Goal: Transaction & Acquisition: Purchase product/service

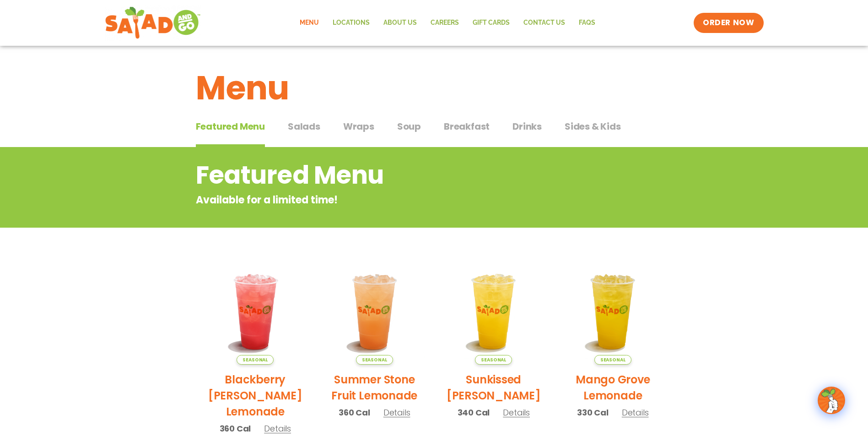
click at [364, 131] on span "Wraps" at bounding box center [358, 126] width 31 height 14
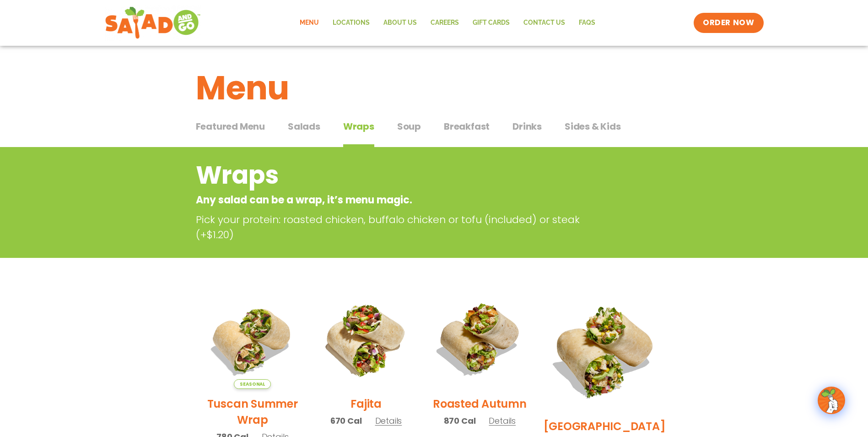
click at [311, 126] on span "Salads" at bounding box center [304, 126] width 32 height 14
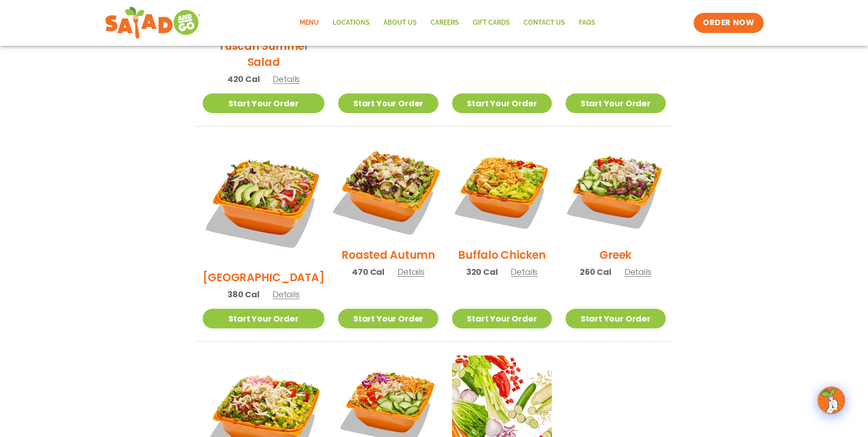
scroll to position [412, 0]
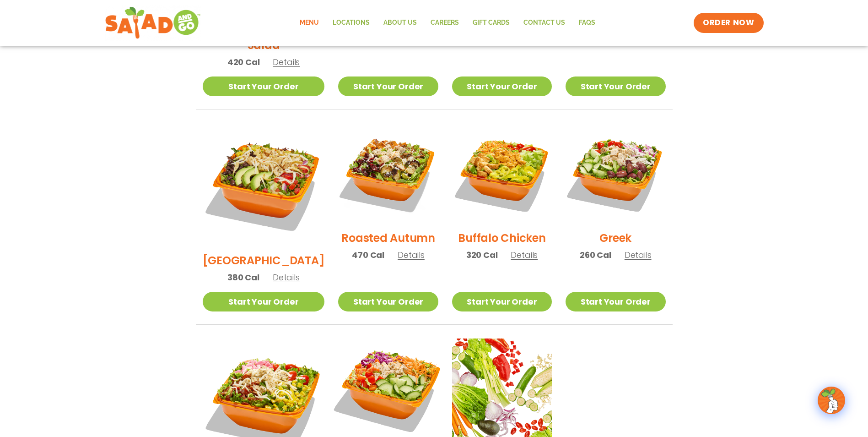
click at [398, 329] on img at bounding box center [387, 387] width 117 height 117
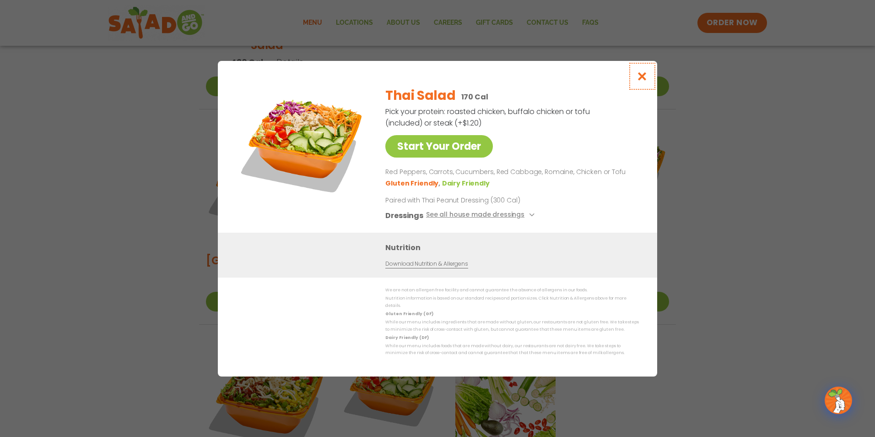
click at [649, 79] on button "Close modal" at bounding box center [642, 76] width 30 height 31
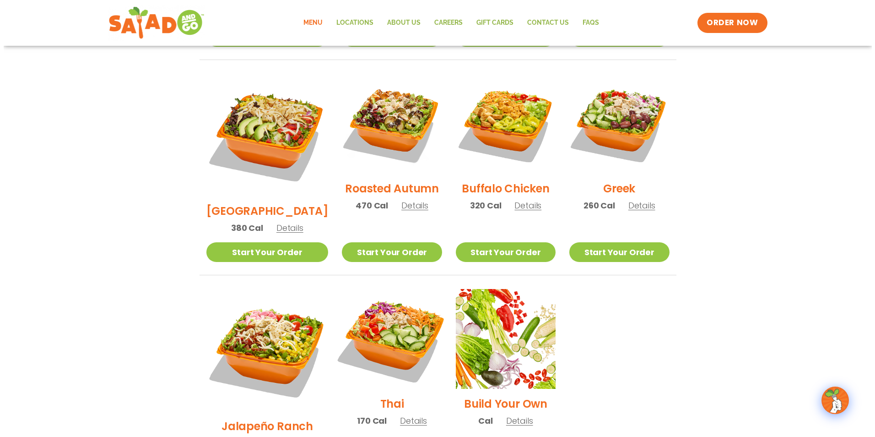
scroll to position [458, 0]
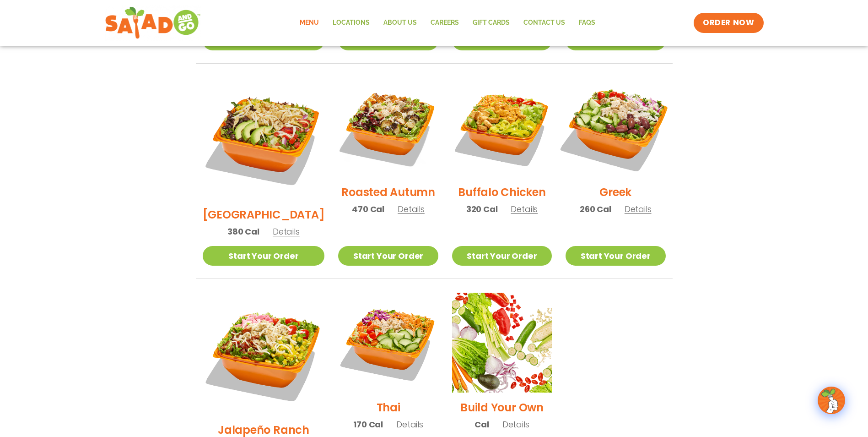
click at [620, 121] on img at bounding box center [615, 127] width 117 height 117
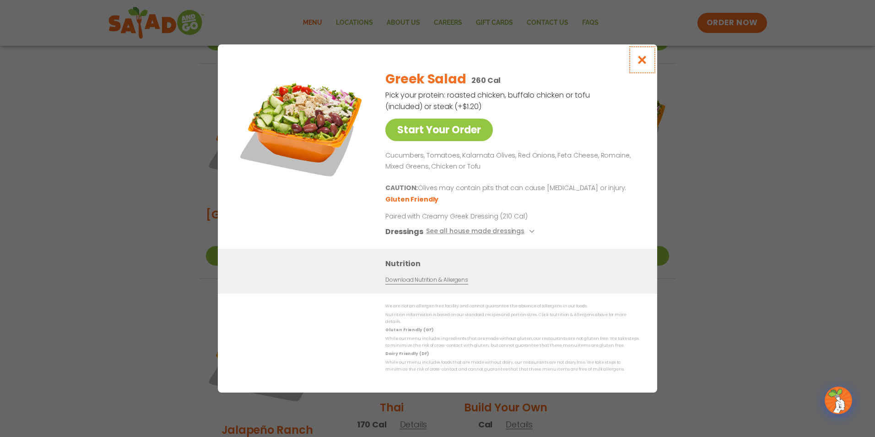
click at [641, 60] on icon "Close modal" at bounding box center [642, 60] width 11 height 10
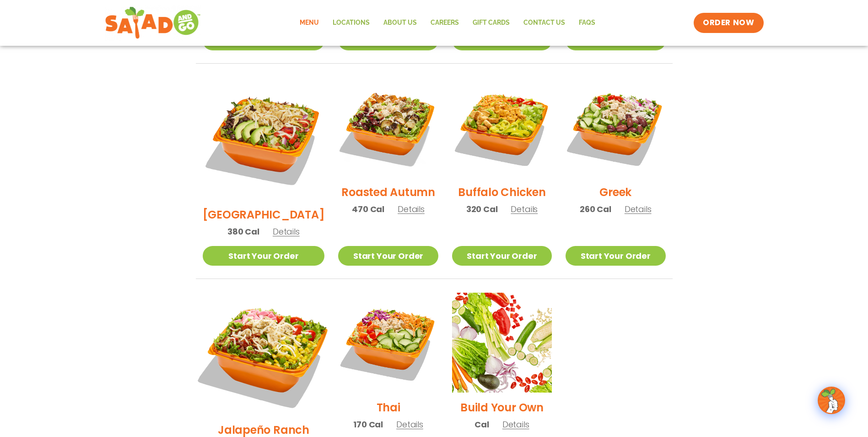
click at [260, 327] on img at bounding box center [263, 353] width 143 height 143
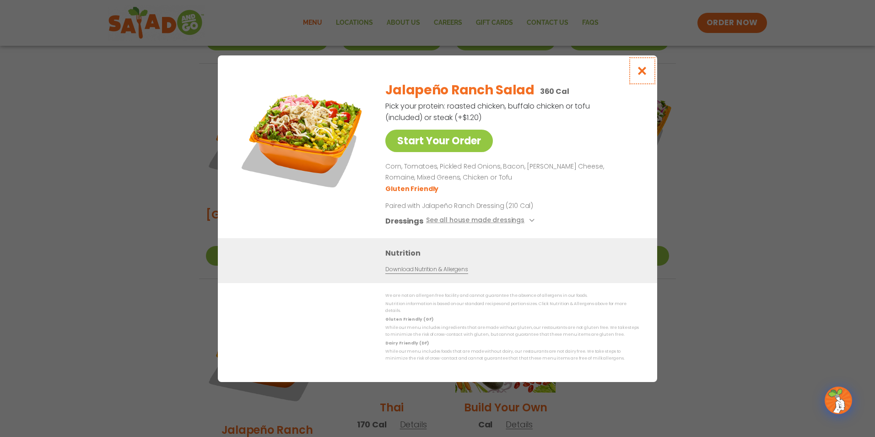
click at [642, 79] on button "Close modal" at bounding box center [642, 70] width 30 height 31
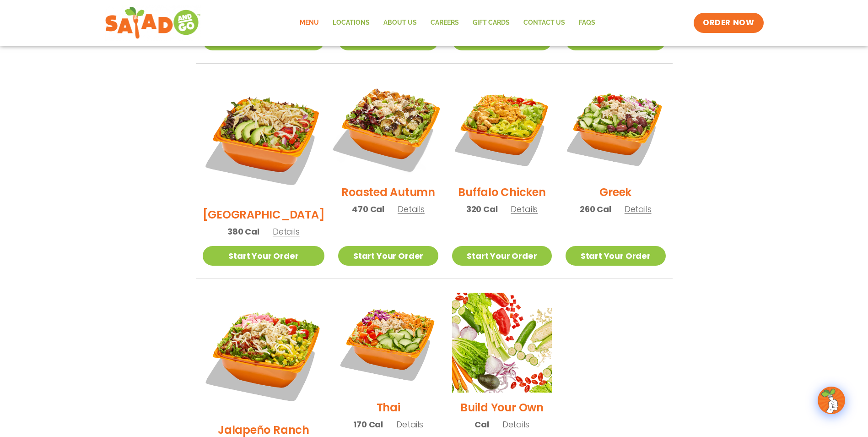
click at [365, 131] on img at bounding box center [387, 127] width 117 height 117
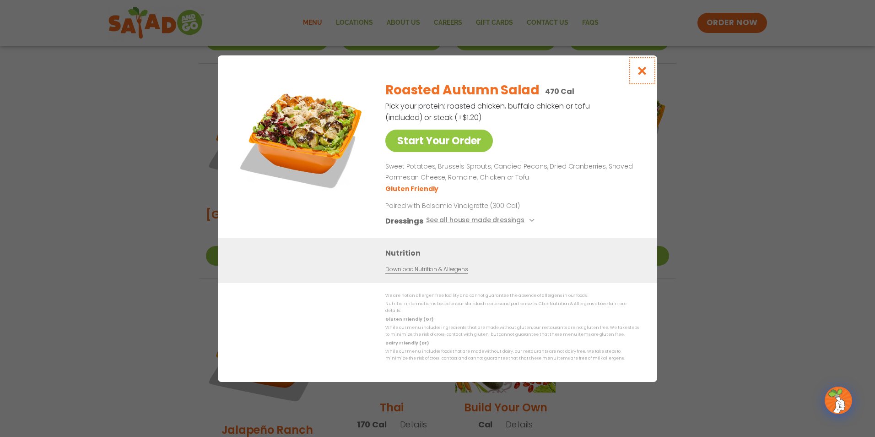
click at [640, 75] on icon "Close modal" at bounding box center [642, 71] width 11 height 10
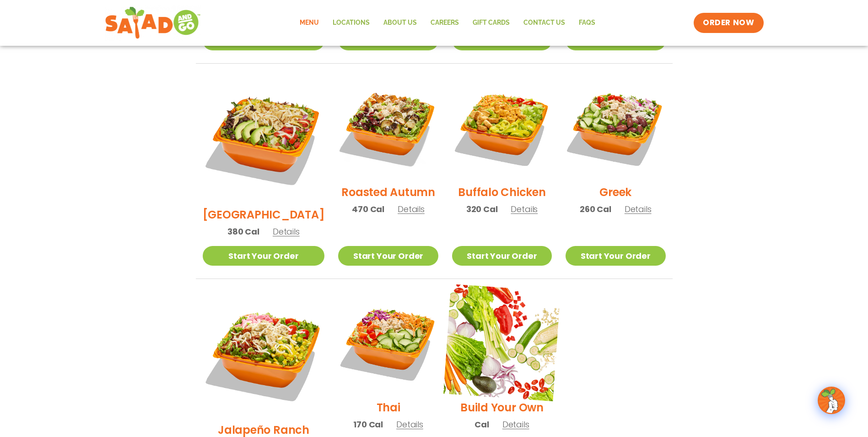
click at [481, 334] on img at bounding box center [501, 342] width 117 height 117
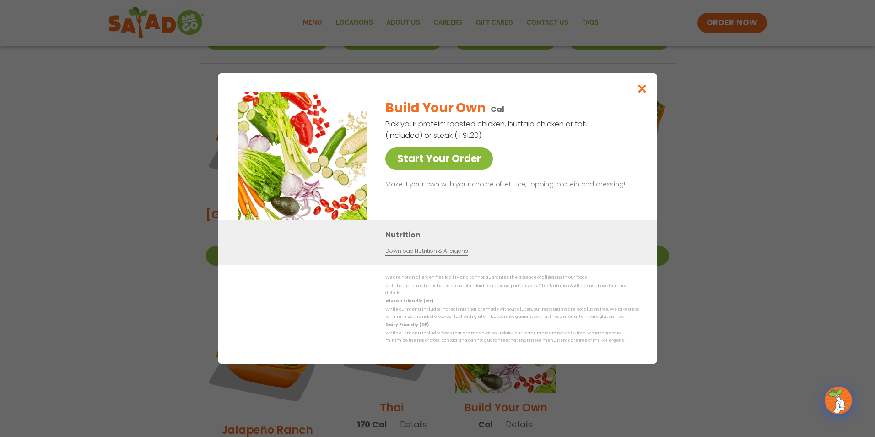
click at [437, 164] on link "Start Your Order" at bounding box center [439, 158] width 108 height 22
